Goal: Transaction & Acquisition: Purchase product/service

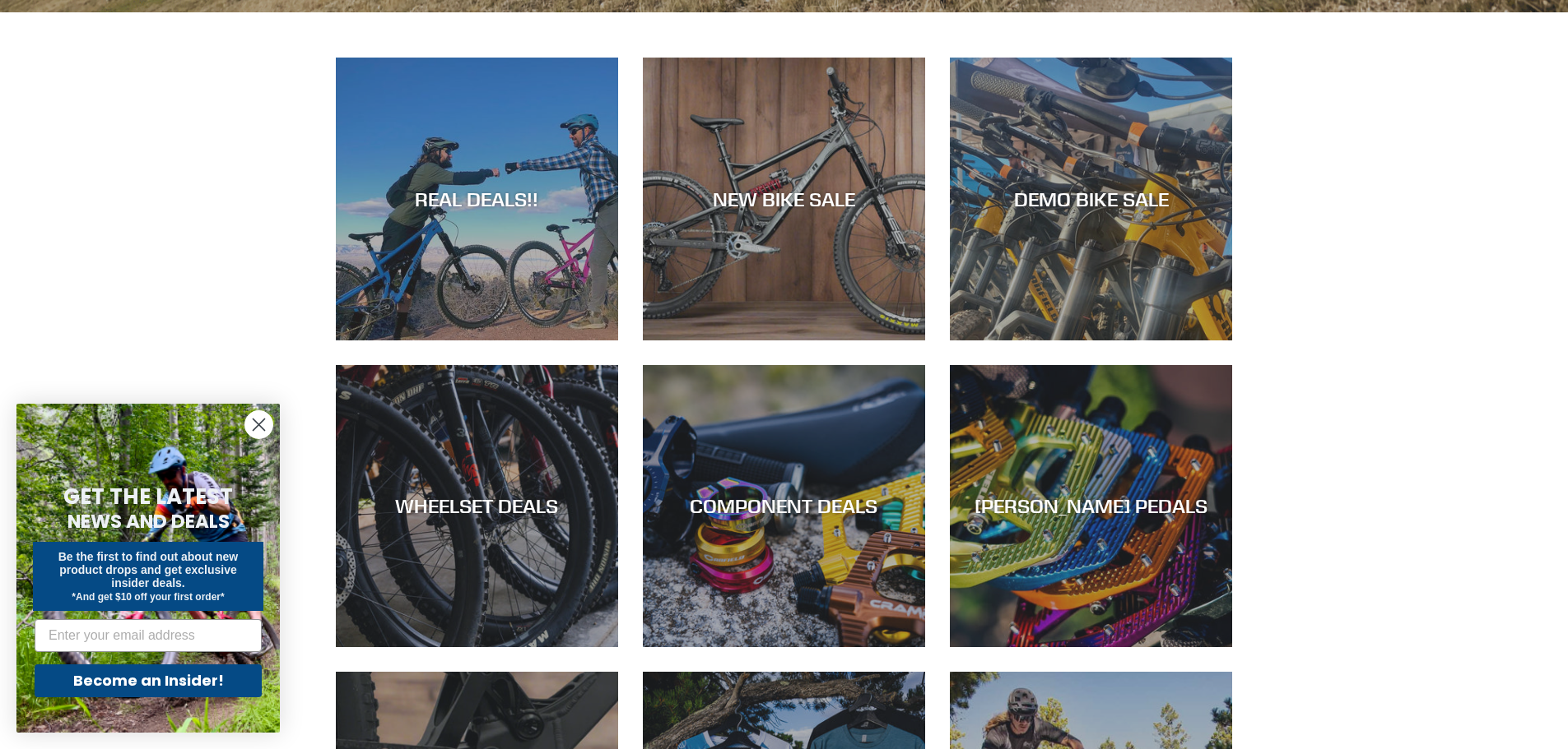
scroll to position [823, 0]
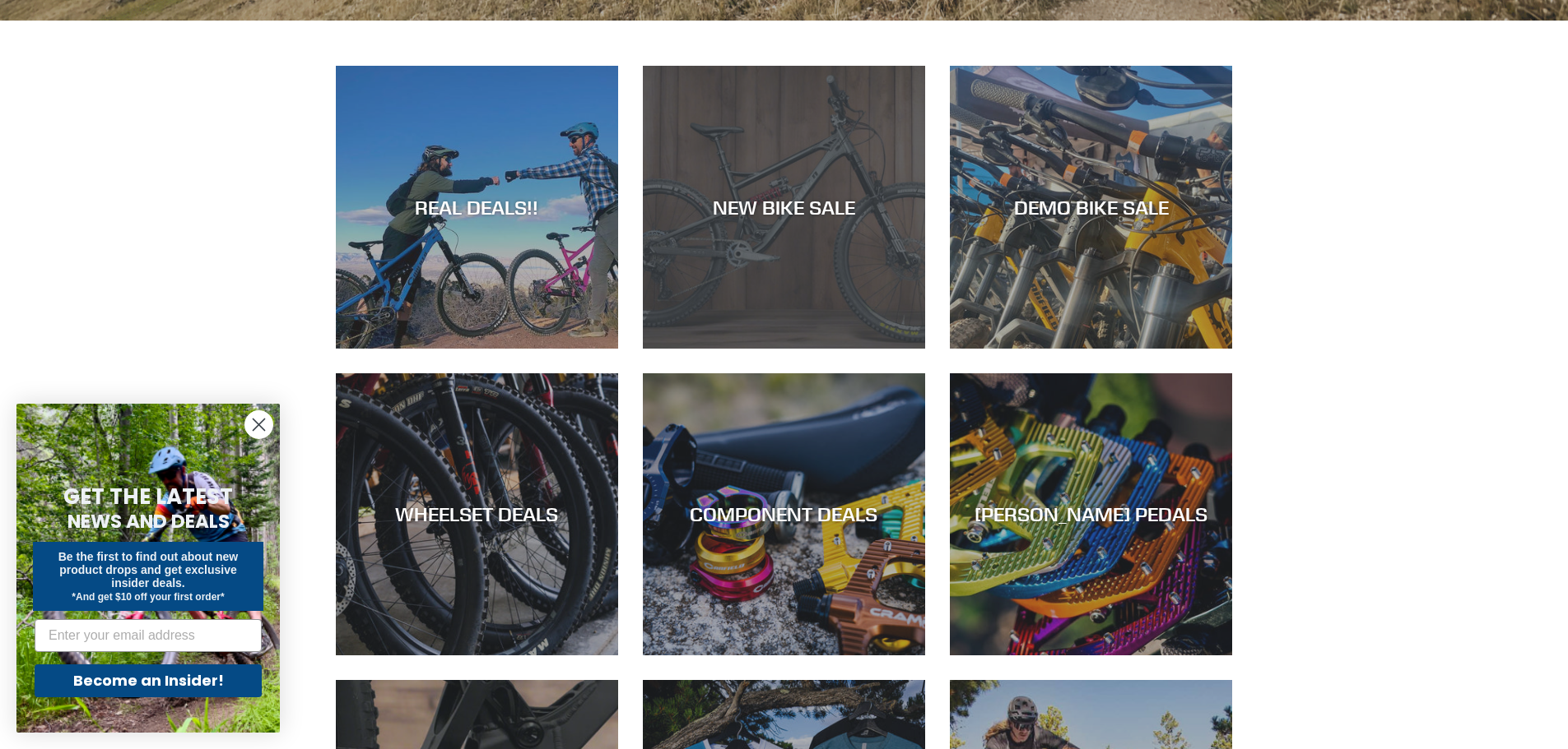
click at [788, 349] on div "NEW BIKE SALE" at bounding box center [784, 349] width 283 height 0
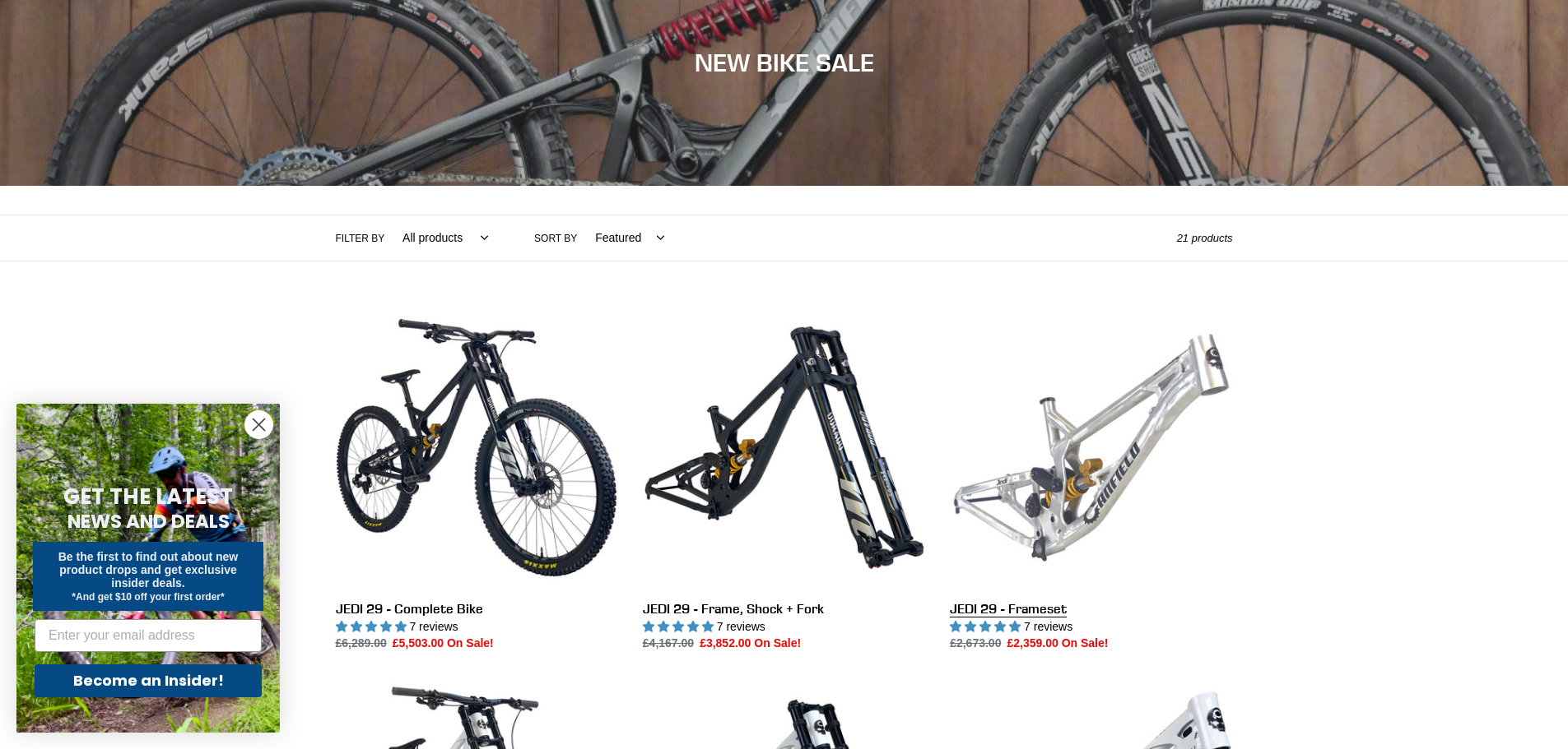
scroll to position [411, 0]
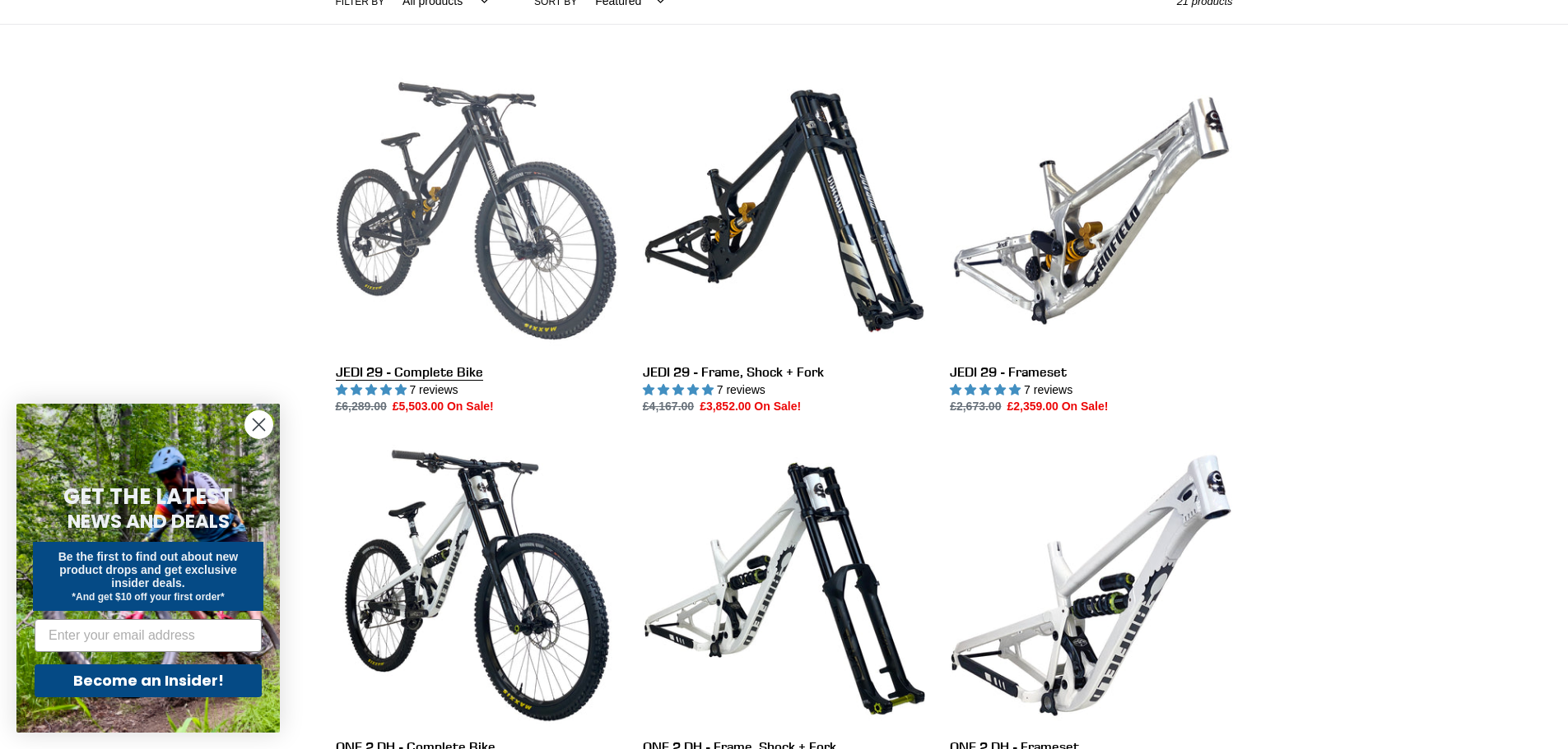
click at [434, 214] on link "JEDI 29 - Complete Bike" at bounding box center [477, 243] width 283 height 346
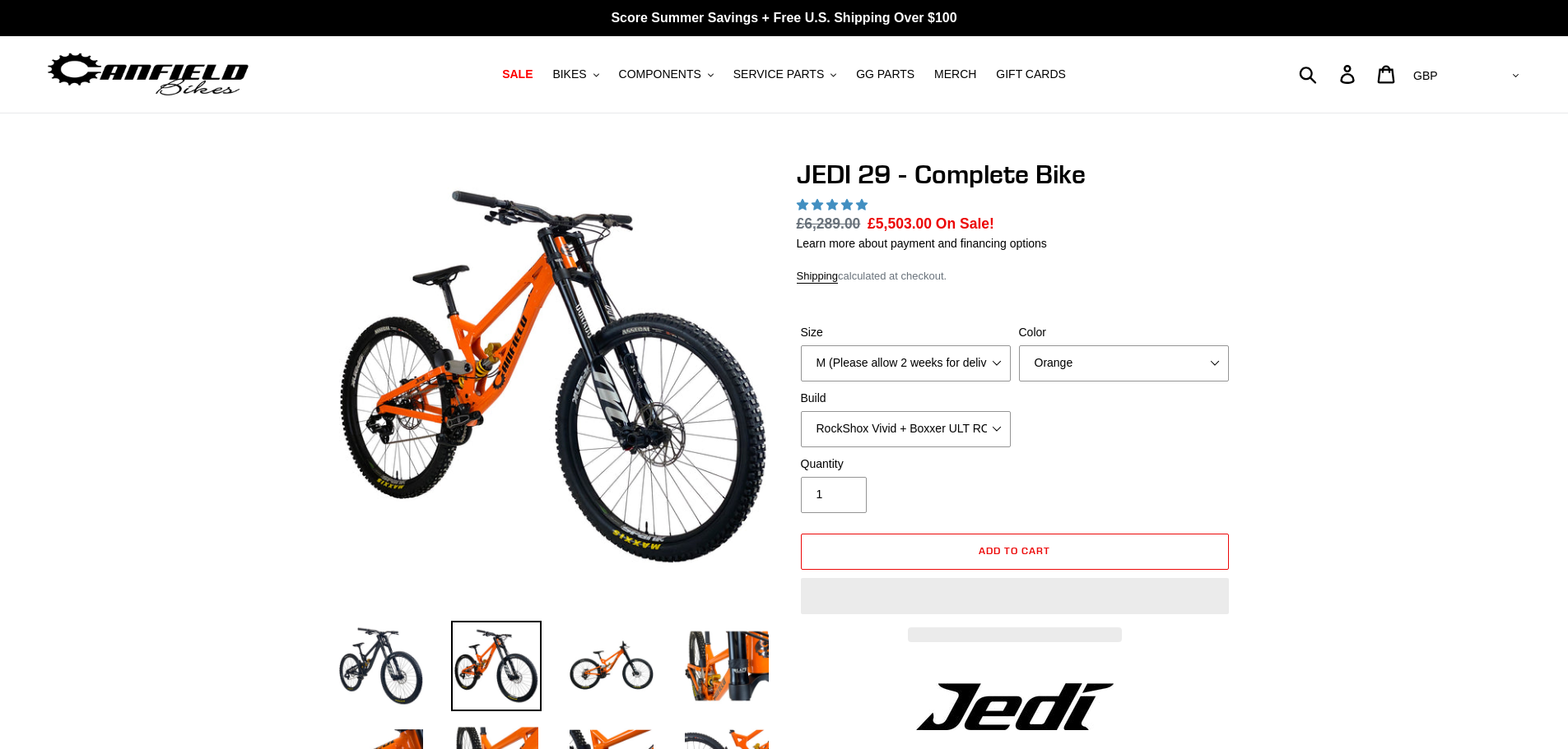
select select "highest-rating"
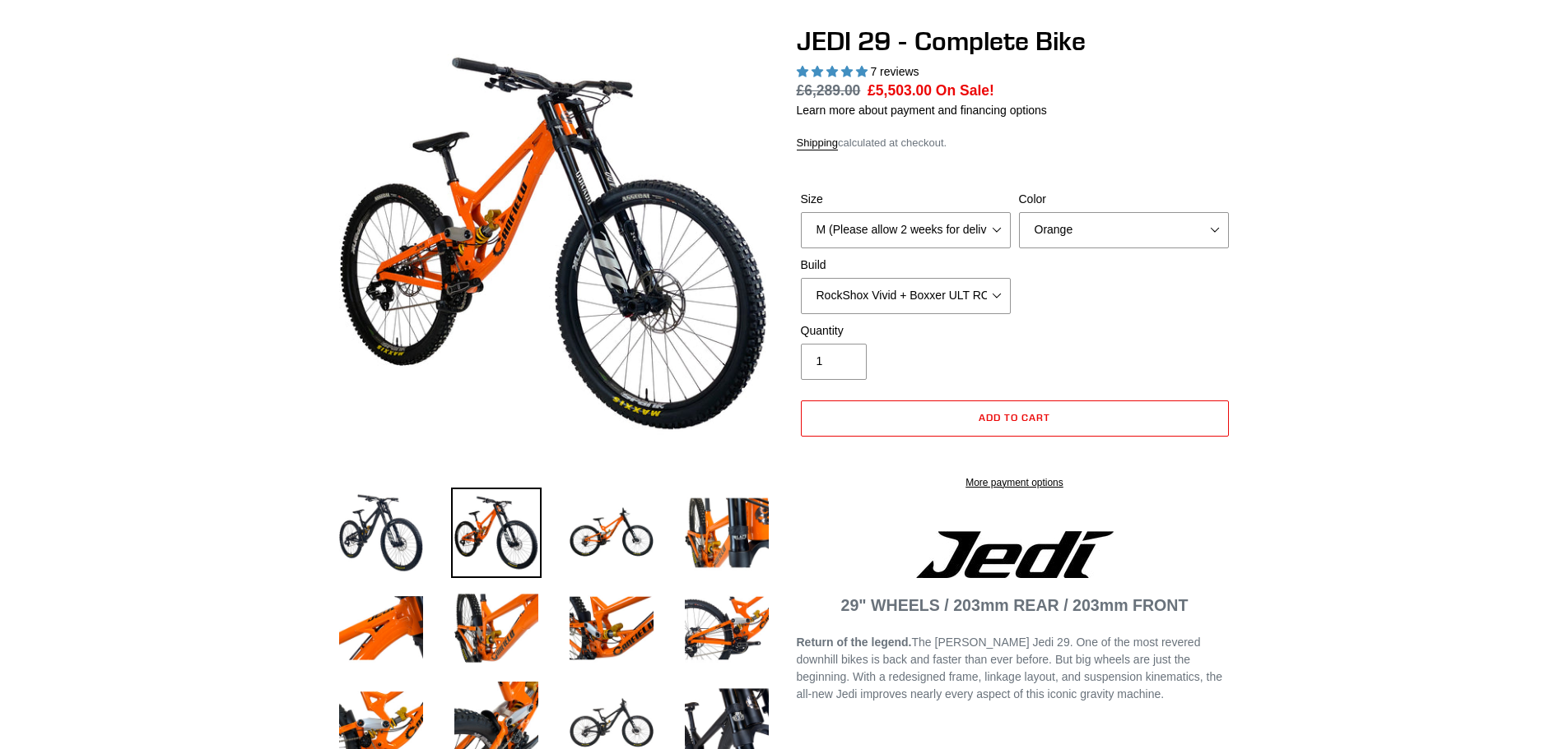
scroll to position [165, 0]
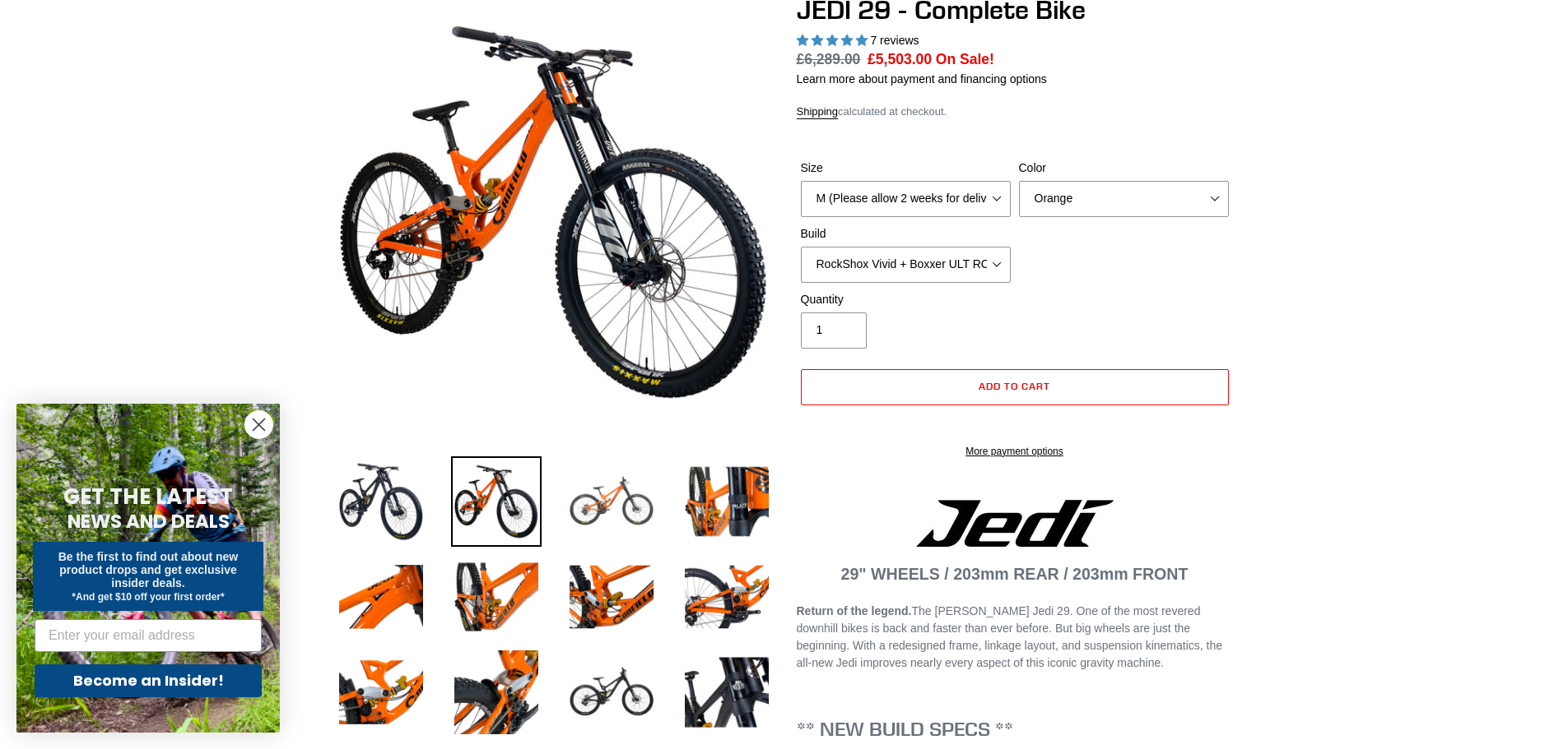
click at [611, 487] on img at bounding box center [611, 501] width 90 height 90
